Goal: Task Accomplishment & Management: Manage account settings

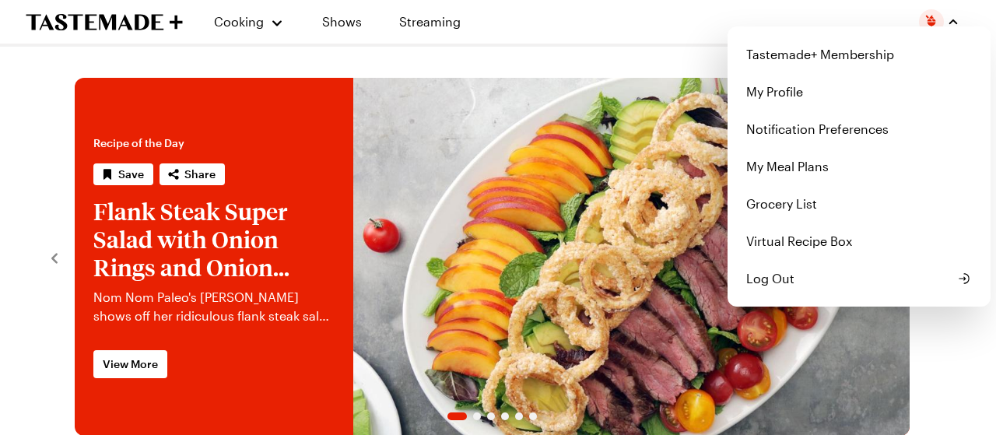
click at [931, 22] on img "button" at bounding box center [931, 21] width 25 height 25
click at [779, 88] on link "My Profile" at bounding box center [859, 91] width 244 height 37
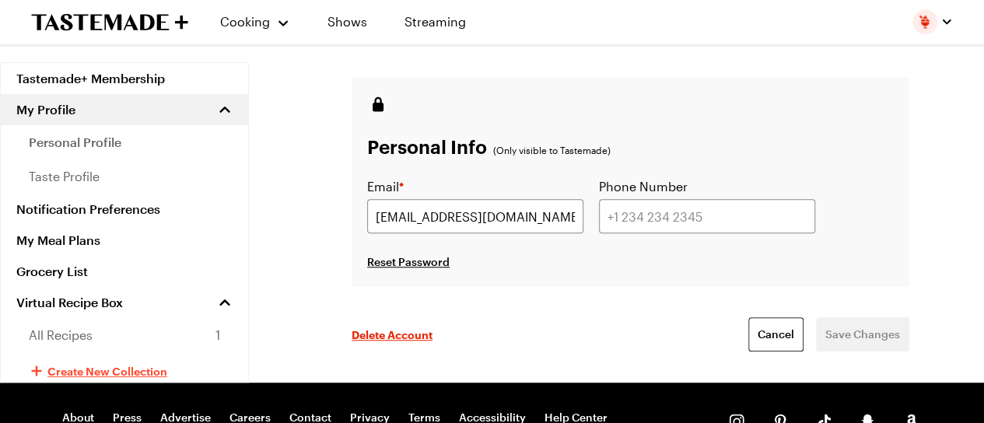
scroll to position [311, 0]
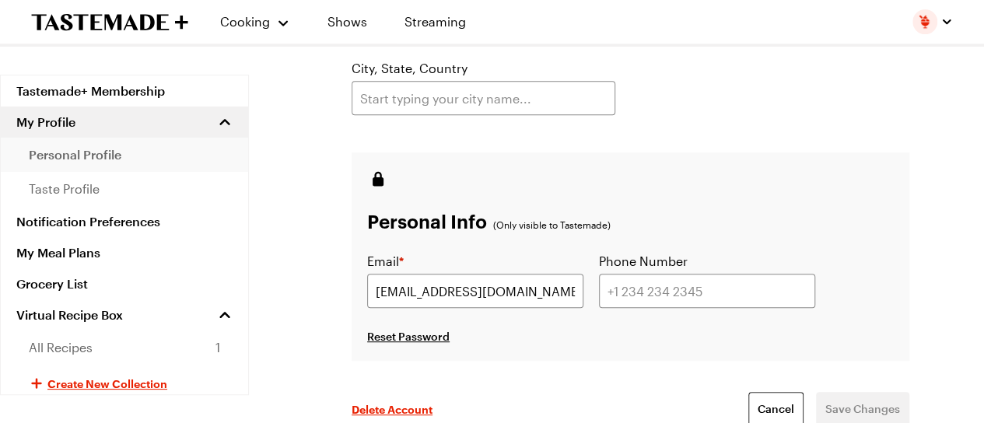
click at [121, 156] on span "personal profile" at bounding box center [75, 154] width 93 height 19
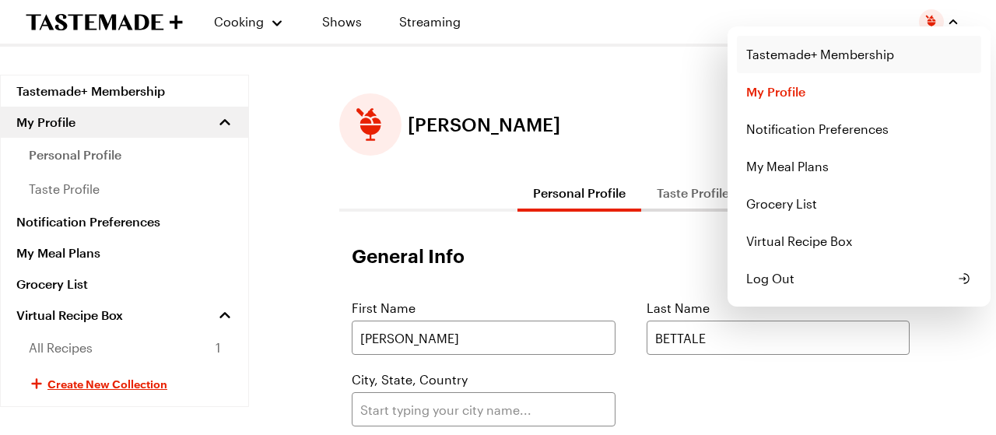
click at [820, 54] on link "Tastemade+ Membership" at bounding box center [859, 54] width 244 height 37
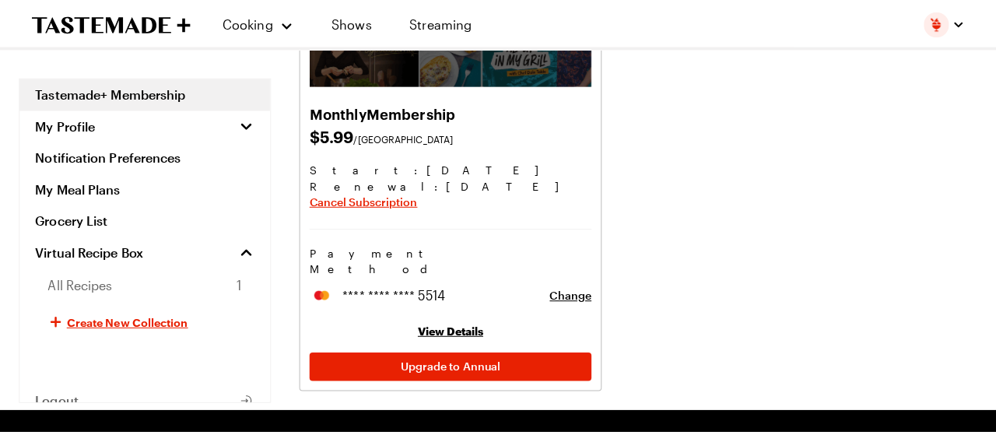
scroll to position [233, 0]
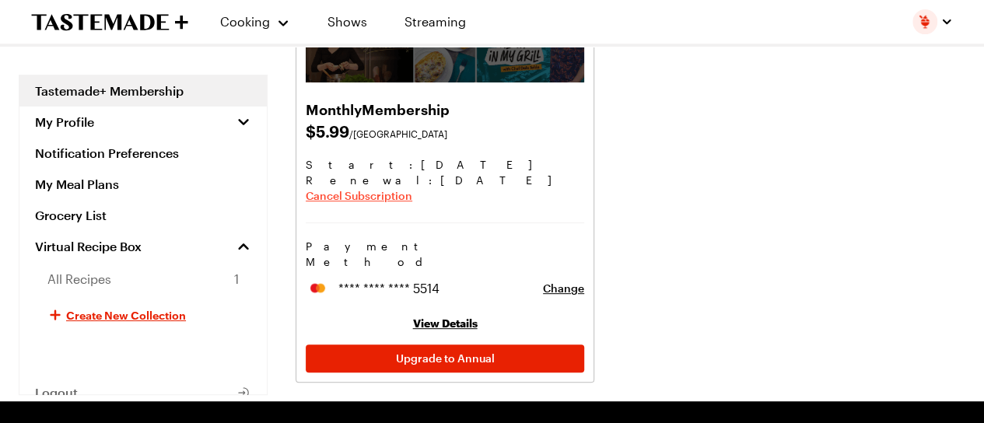
click at [400, 196] on span "Cancel Subscription" at bounding box center [359, 196] width 107 height 16
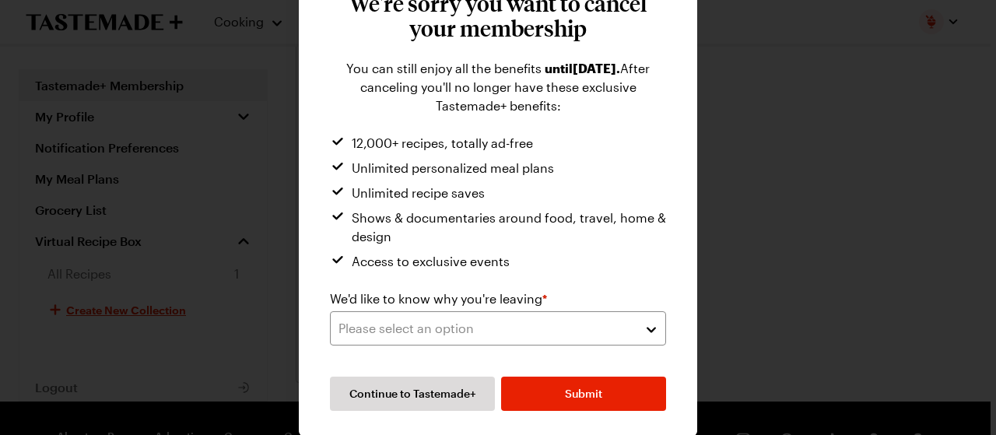
scroll to position [109, 0]
click at [644, 322] on button "Please select an option" at bounding box center [498, 328] width 336 height 34
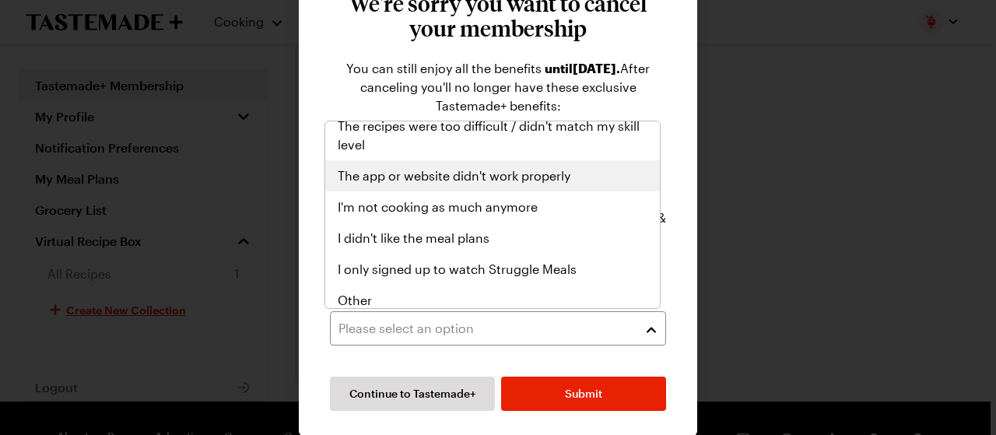
scroll to position [180, 0]
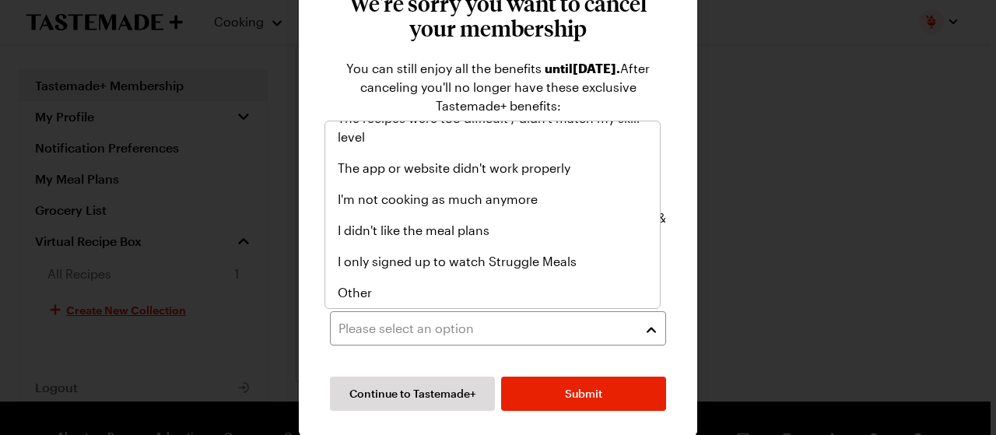
click at [580, 395] on form "We'd like to know why you're leaving * Please select an option Continue to Tast…" at bounding box center [498, 349] width 336 height 121
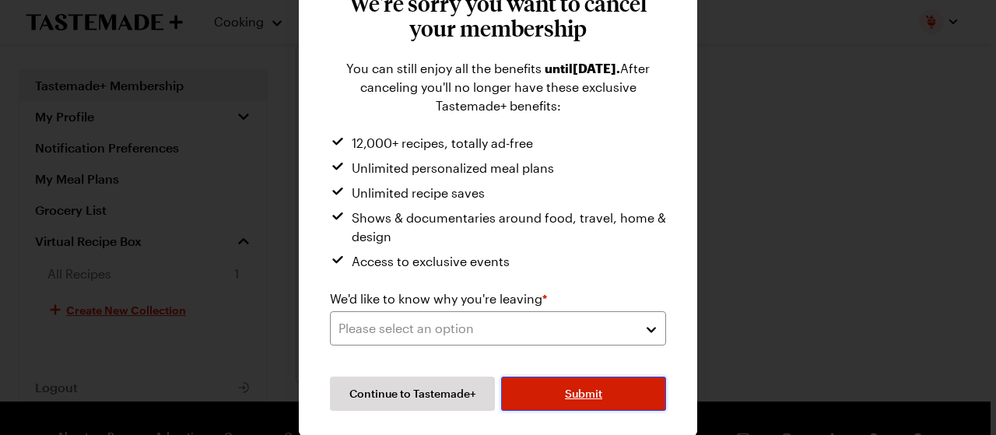
click at [583, 393] on span "Submit" at bounding box center [583, 394] width 37 height 16
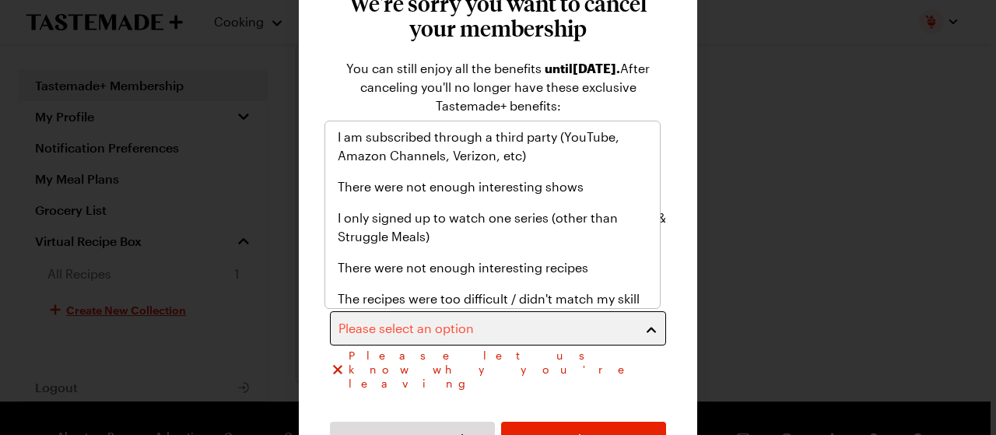
click at [526, 333] on div "Please select an option" at bounding box center [486, 328] width 296 height 19
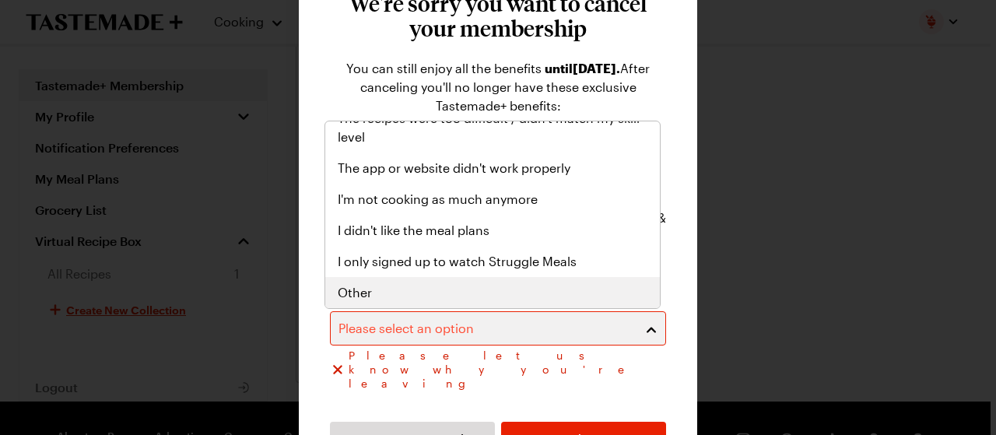
click at [368, 294] on span "Other" at bounding box center [355, 292] width 34 height 19
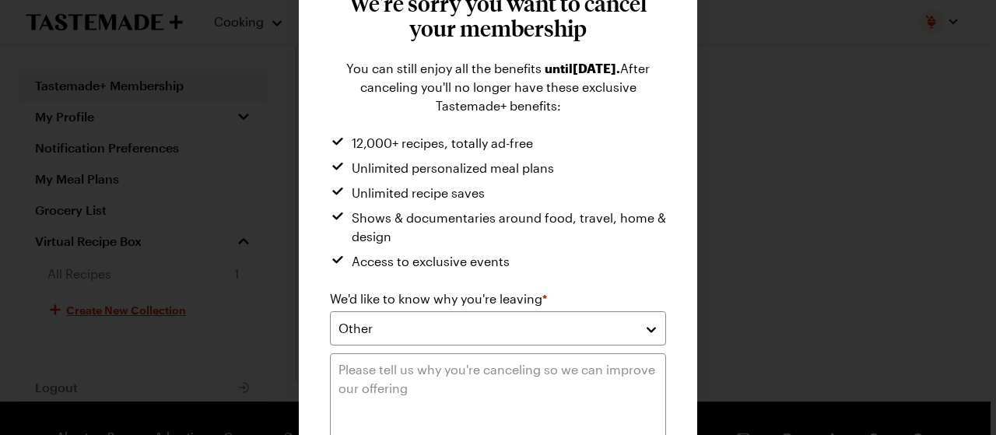
scroll to position [243, 0]
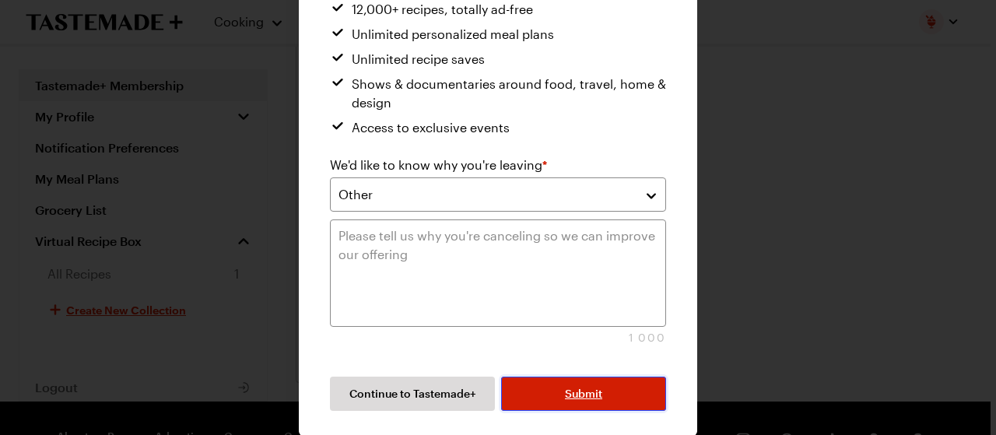
click at [576, 390] on span "Submit" at bounding box center [583, 394] width 37 height 16
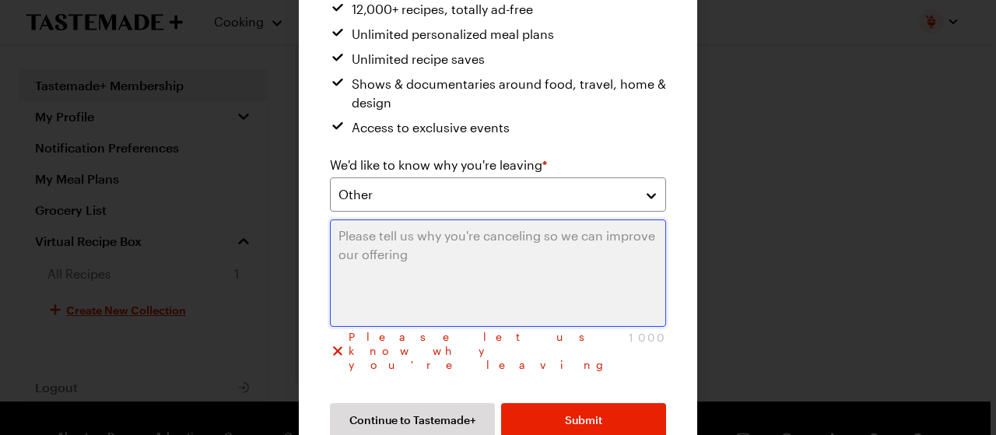
click at [401, 238] on textarea at bounding box center [498, 272] width 336 height 107
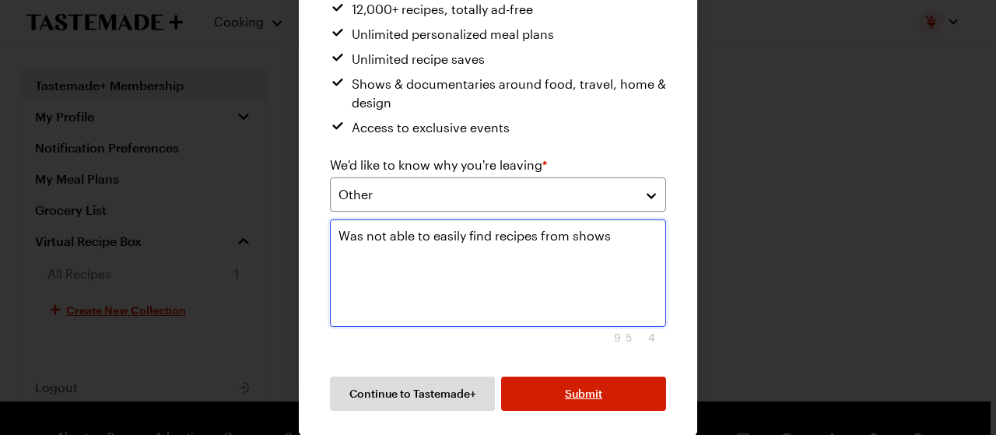
type textarea "Was not able to easily find recipes from shows"
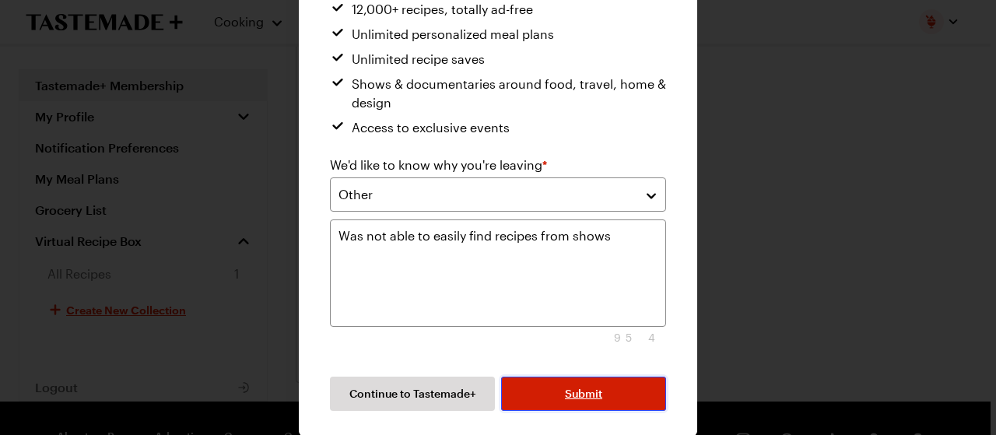
click at [583, 386] on span "Submit" at bounding box center [583, 394] width 37 height 16
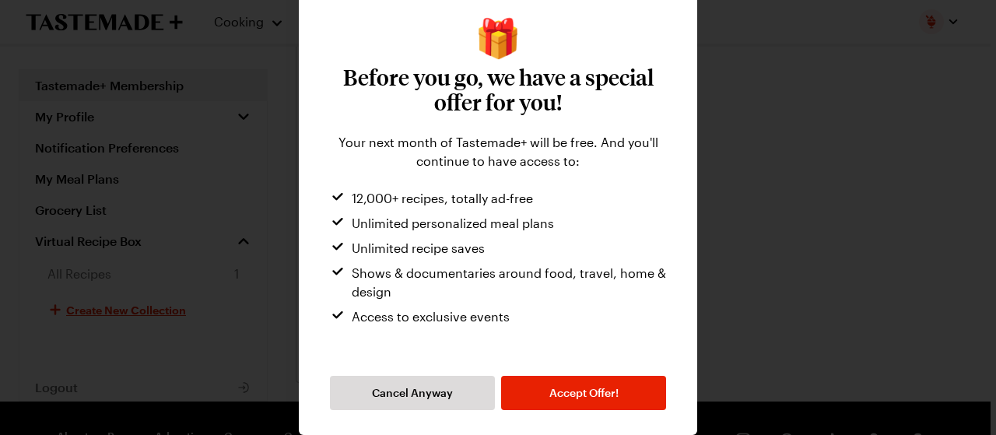
scroll to position [34, 0]
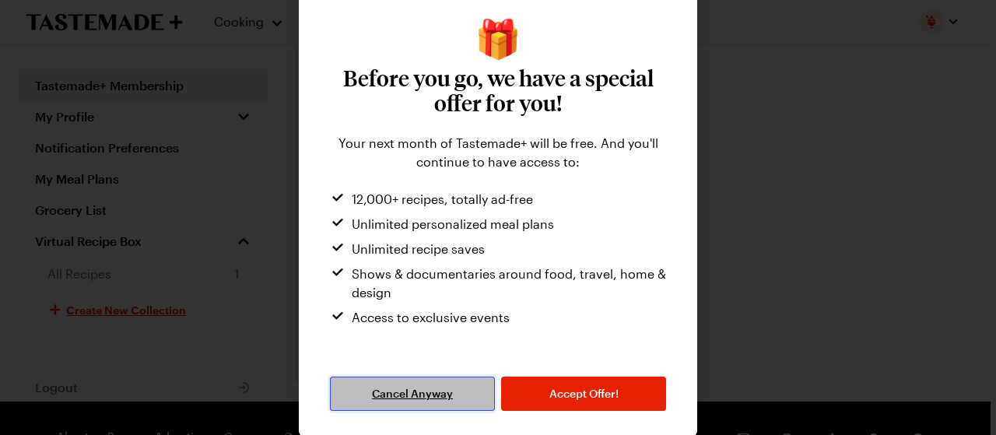
click at [405, 399] on span "Cancel Anyway" at bounding box center [412, 394] width 81 height 16
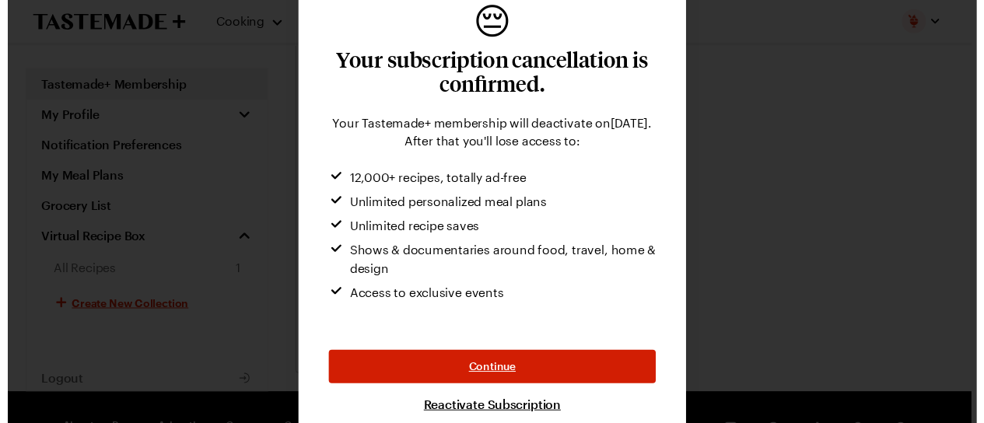
scroll to position [65, 0]
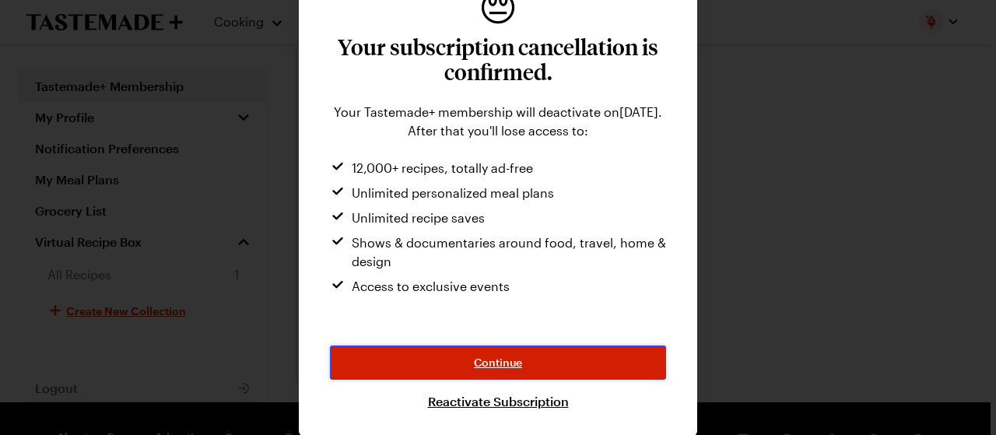
click at [517, 357] on button "Continue" at bounding box center [498, 362] width 336 height 34
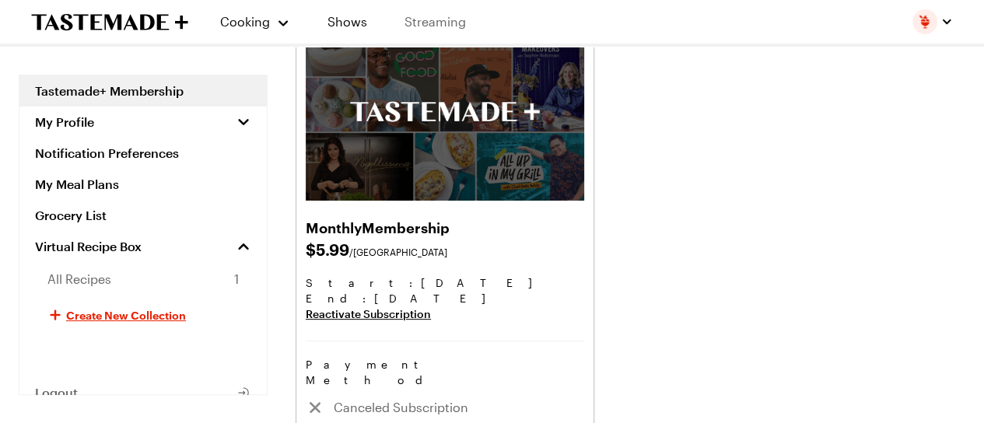
scroll to position [0, 0]
